Goal: Information Seeking & Learning: Learn about a topic

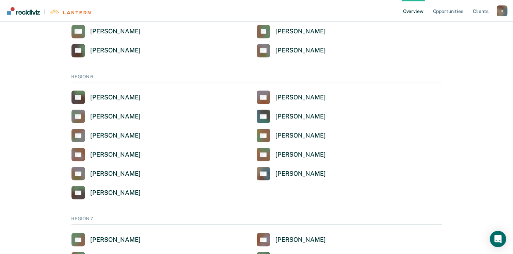
scroll to position [545, 0]
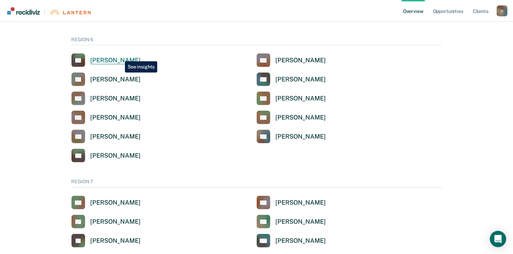
click at [120, 57] on div "[PERSON_NAME]" at bounding box center [116, 61] width 50 height 8
